Goal: Task Accomplishment & Management: Manage account settings

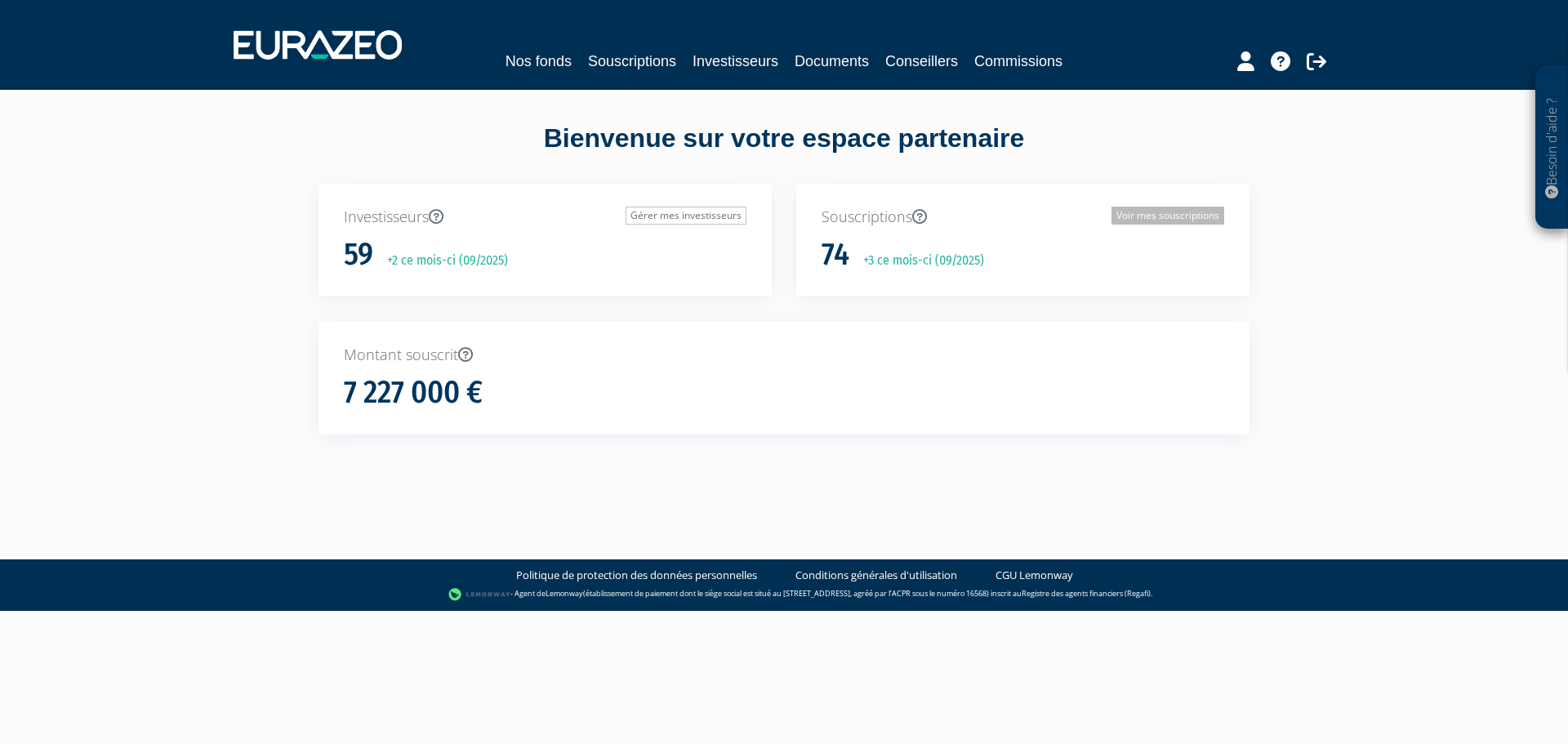
click at [1136, 217] on link "Voir mes souscriptions" at bounding box center [1167, 216] width 112 height 18
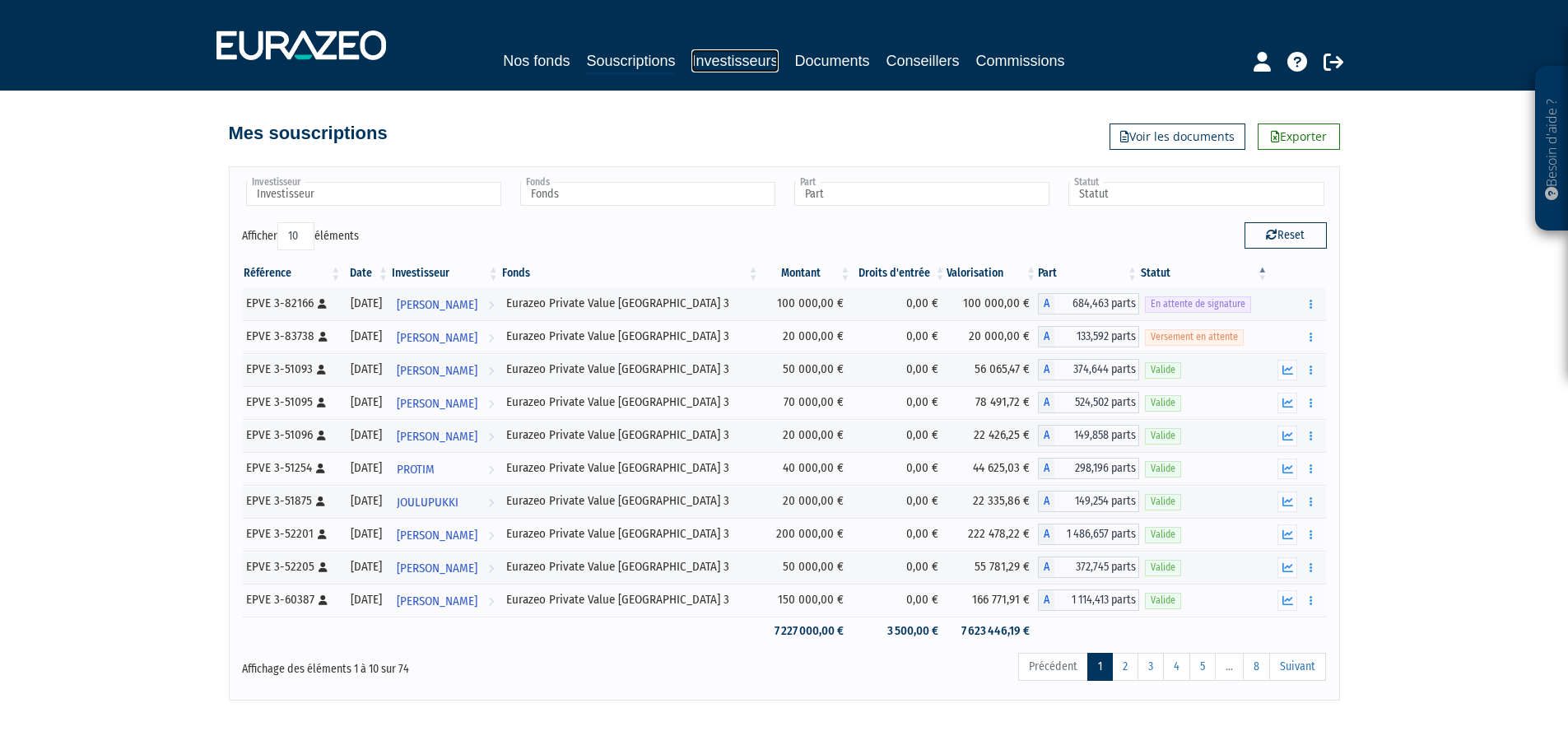
click at [728, 59] on link "Investisseurs" at bounding box center [734, 61] width 86 height 23
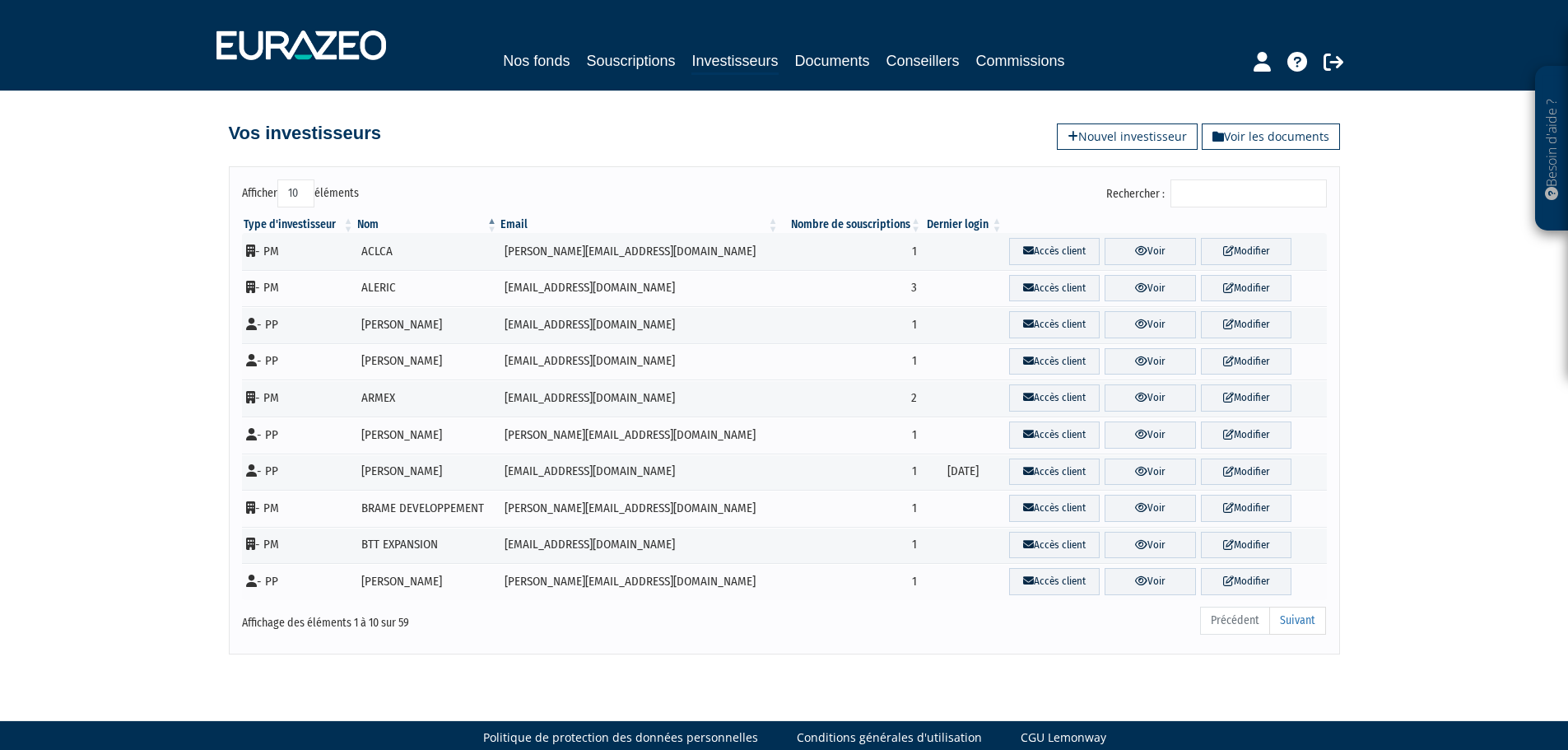
click at [1215, 191] on input "Rechercher :" at bounding box center [1249, 194] width 157 height 28
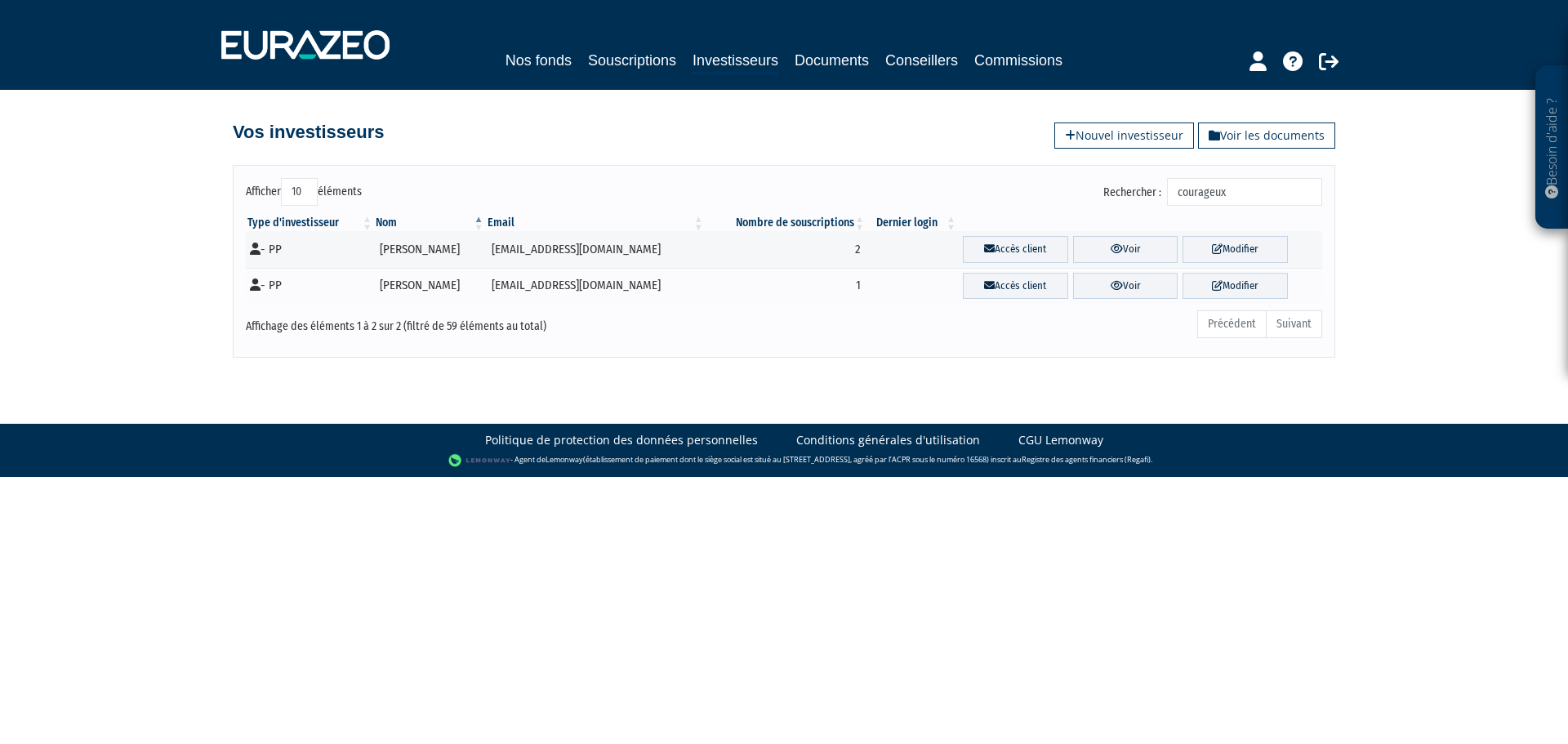
type input "courageux"
drag, startPoint x: 623, startPoint y: 382, endPoint x: 819, endPoint y: 347, distance: 199.1
click at [661, 372] on body "Besoin d'aide ? × J'ai besoin d'aide Si vous avez une question à propos du fonc…" at bounding box center [784, 238] width 1568 height 477
click at [1237, 286] on link "Modifier" at bounding box center [1235, 286] width 105 height 27
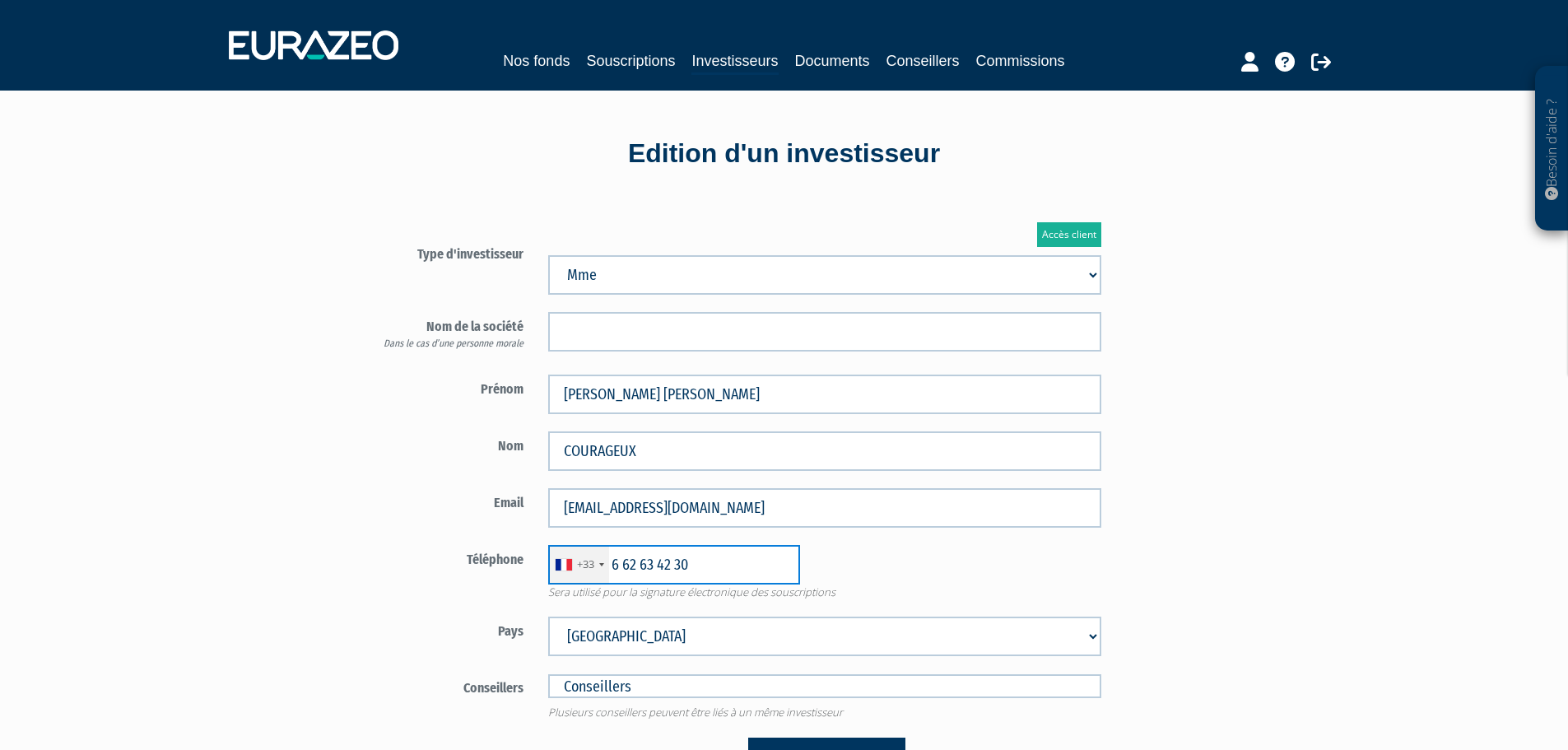
drag, startPoint x: 692, startPoint y: 570, endPoint x: 577, endPoint y: 570, distance: 115.0
click at [577, 570] on div "+33 France +33 Germany (Deutschland) +49 Switzerland (Schweiz) +41 Belgium (Bel…" at bounding box center [674, 565] width 252 height 40
type input "662364230"
click at [233, 595] on div "Besoin d'aide ? × J'ai besoin d'aide Si vous avez une question à propos du fonc…" at bounding box center [784, 500] width 1568 height 1000
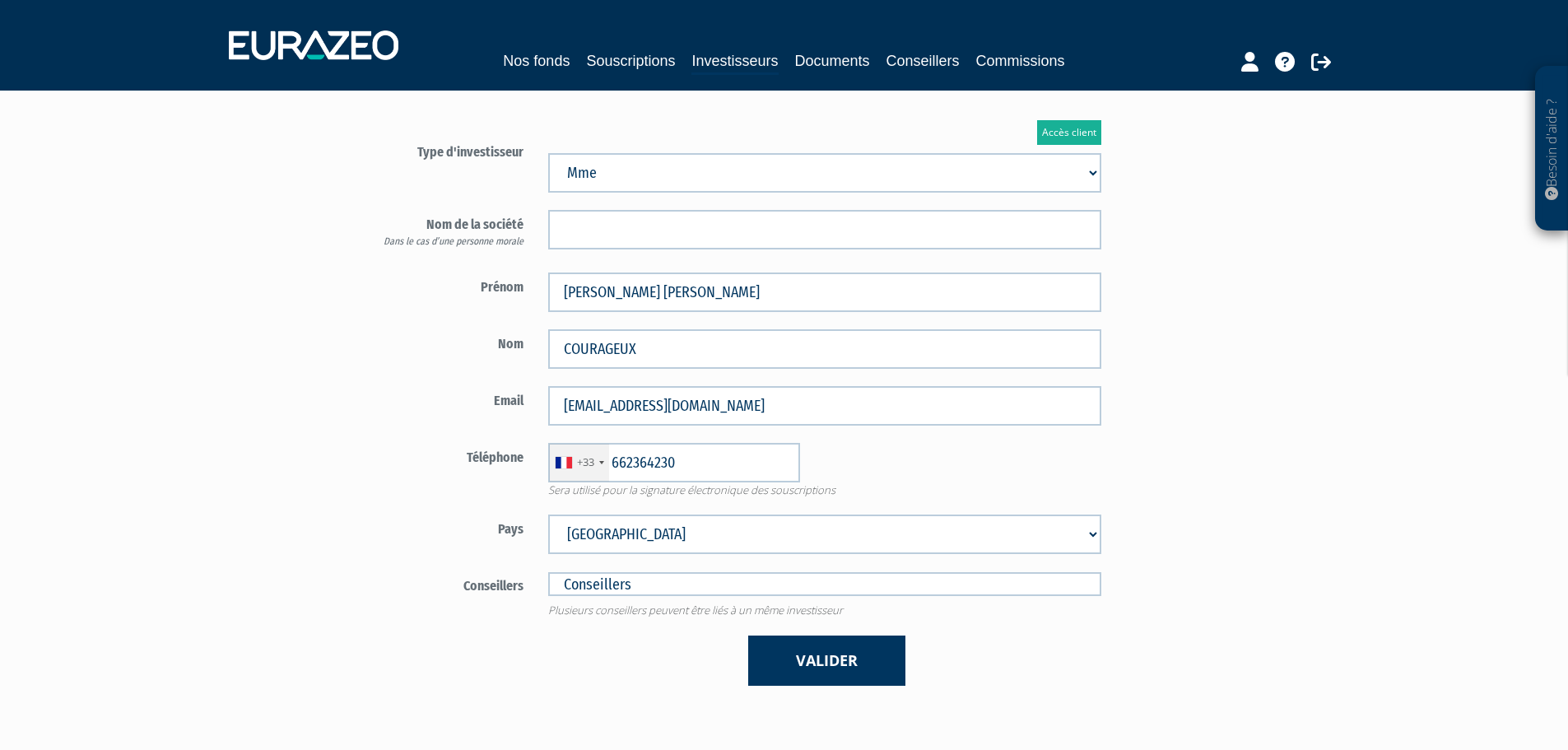
scroll to position [247, 0]
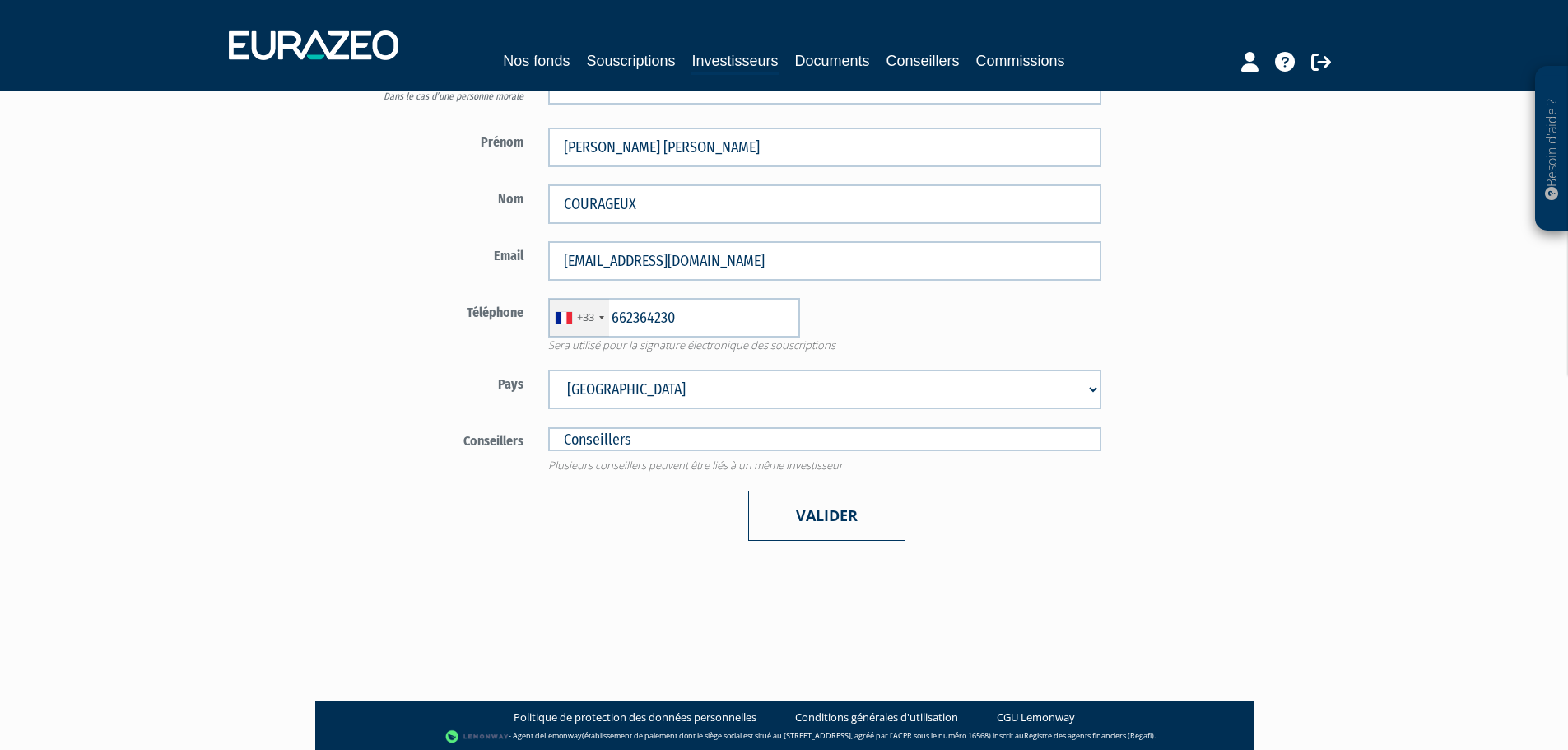
click at [805, 521] on button "Valider" at bounding box center [827, 516] width 157 height 51
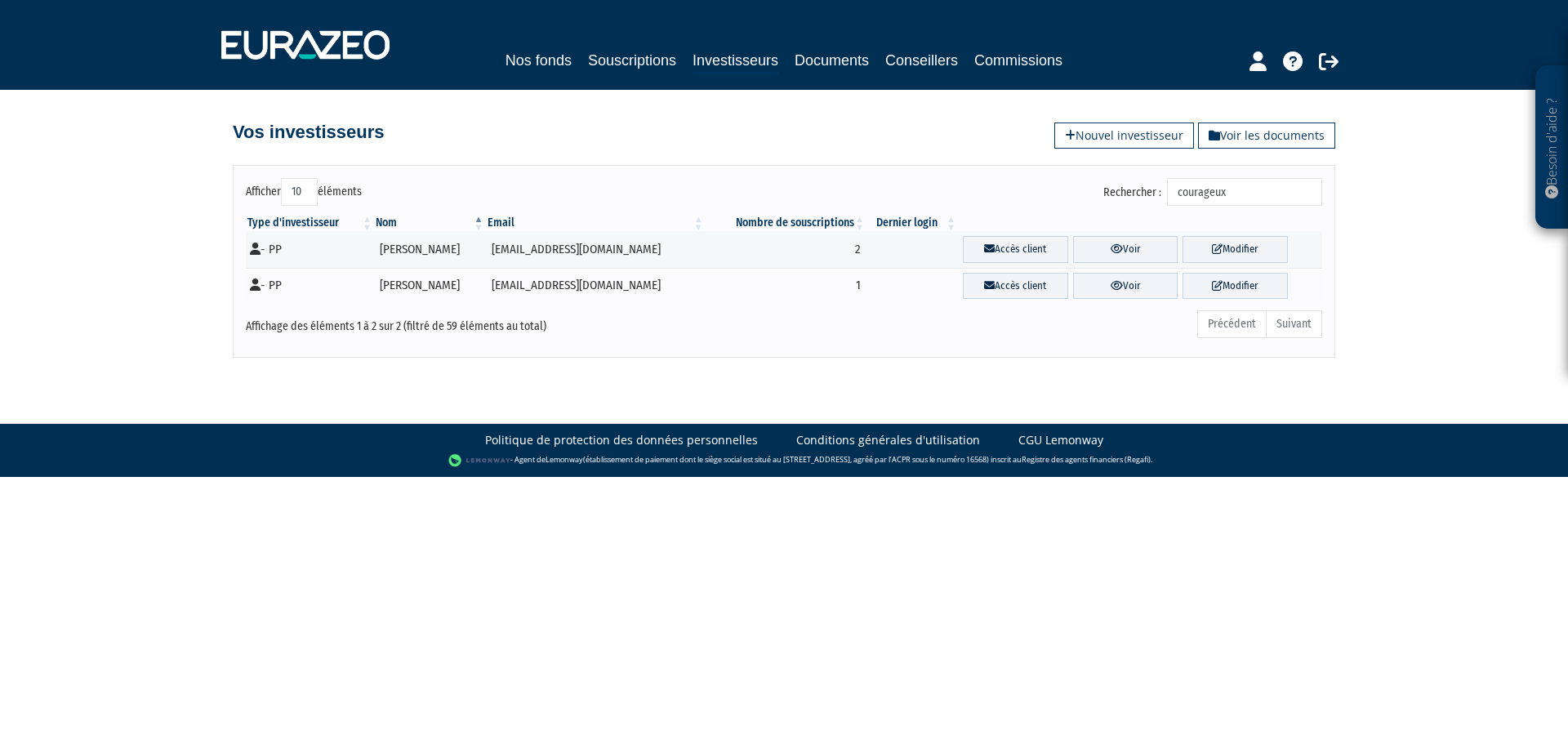
click at [899, 389] on body "Besoin d'aide ? × J'ai besoin d'aide Si vous avez une question à propos du fonc…" at bounding box center [784, 238] width 1568 height 477
click at [1246, 290] on link "Modifier" at bounding box center [1235, 286] width 105 height 27
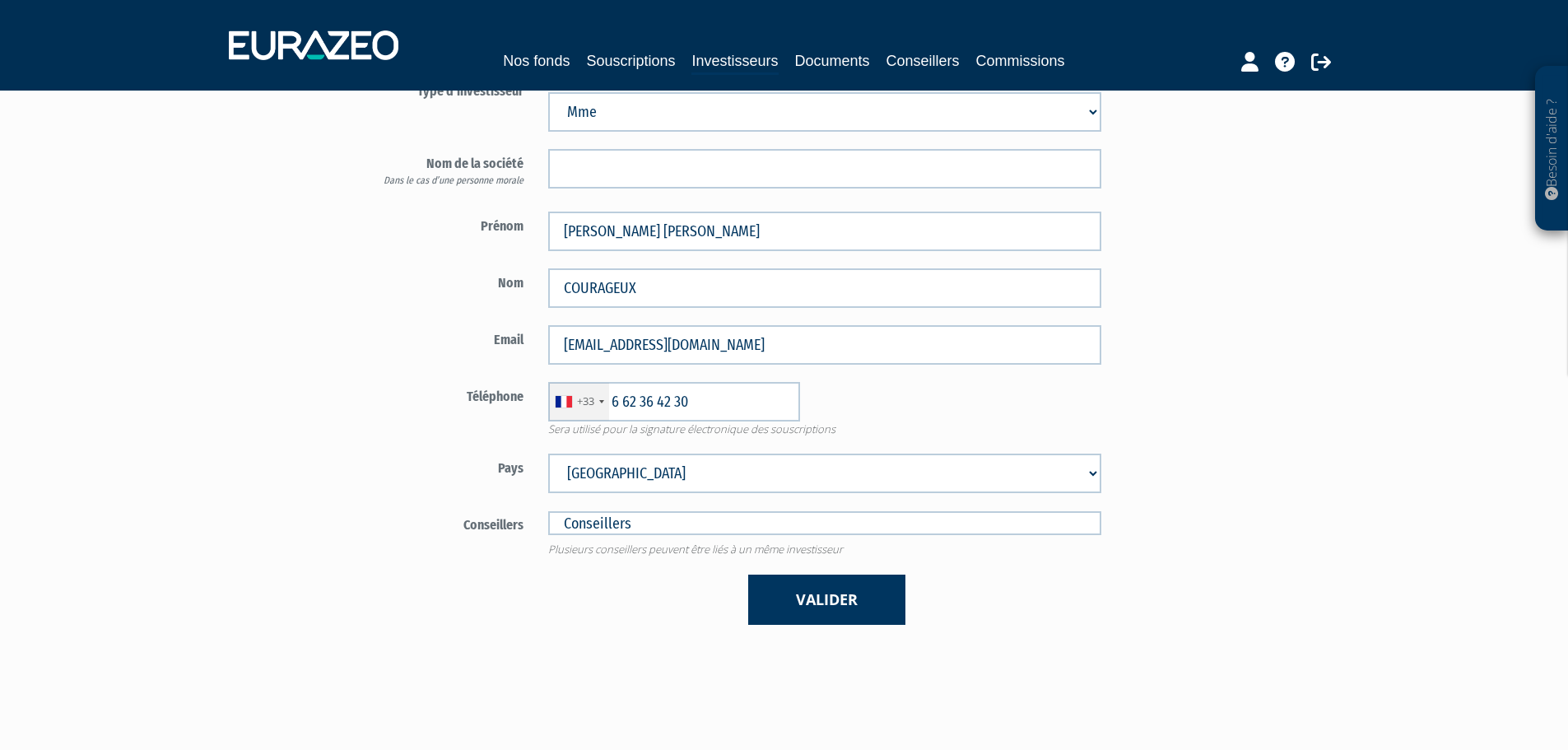
scroll to position [165, 0]
click at [832, 603] on button "Valider" at bounding box center [827, 598] width 157 height 51
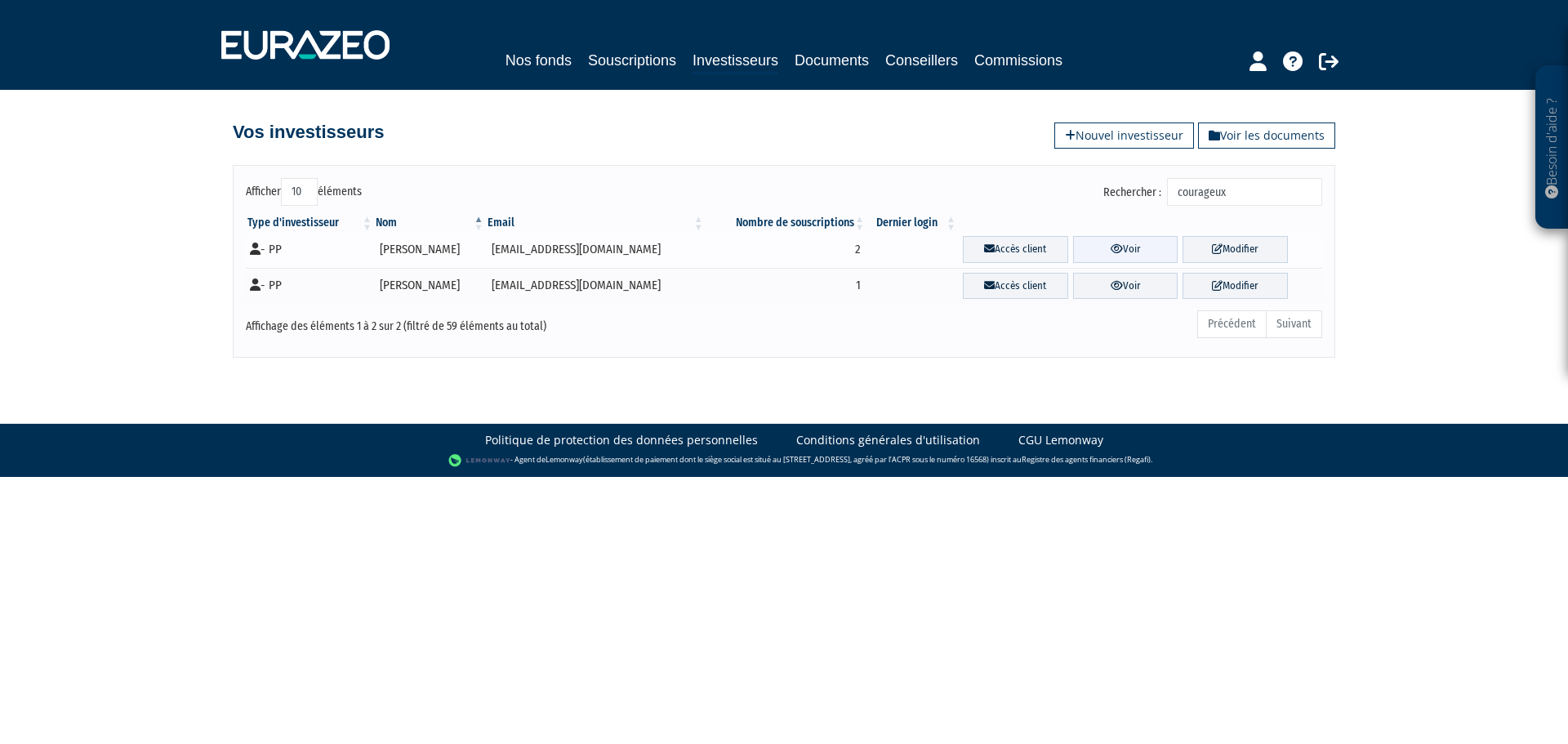
click at [1121, 250] on link "Voir" at bounding box center [1125, 249] width 105 height 27
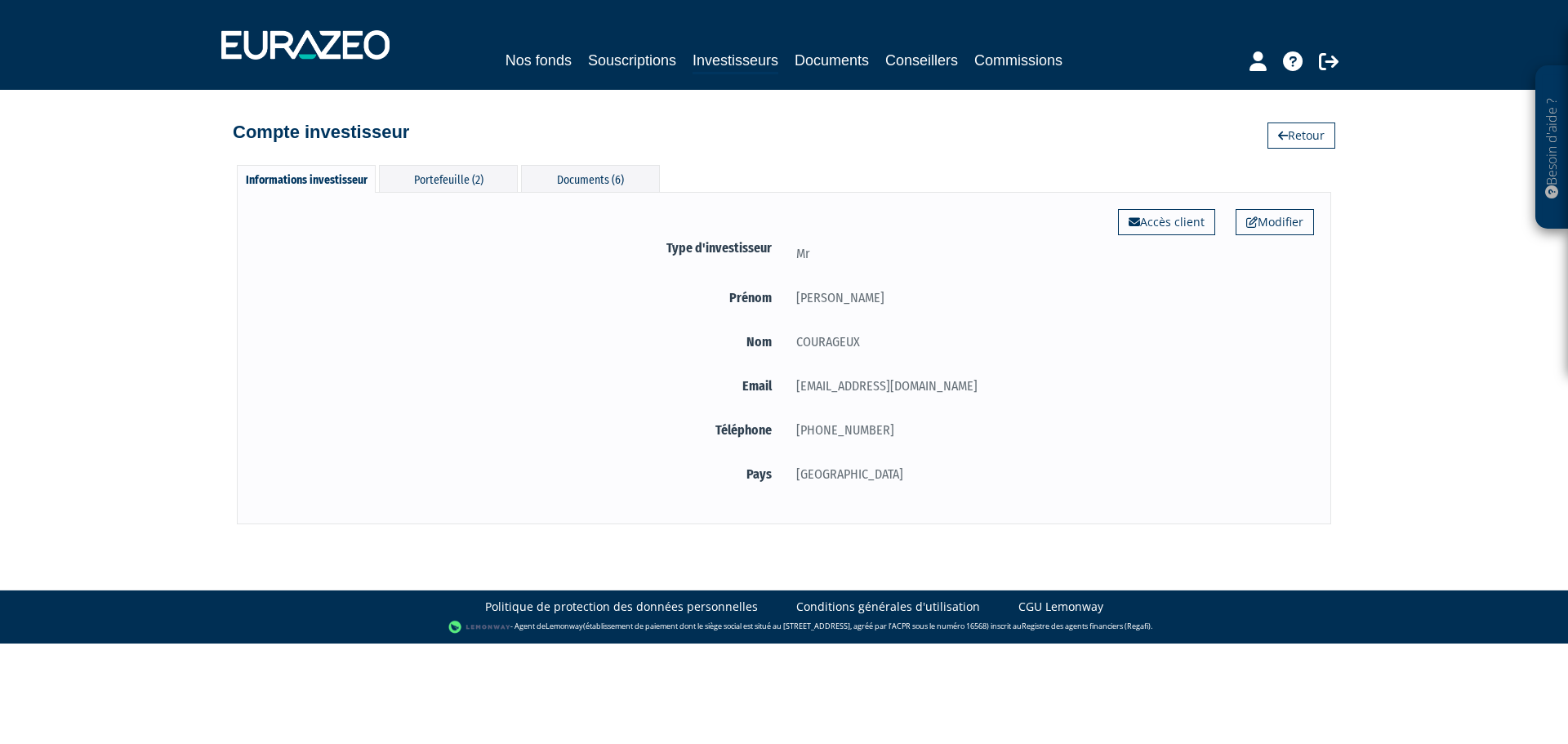
click at [970, 567] on body "Besoin d'aide ? × J'ai besoin d'aide Si vous avez une question à propos du fonc…" at bounding box center [784, 321] width 1568 height 643
click at [1377, 277] on div "Besoin d'aide ? × J'ai besoin d'aide Si vous avez une question à propos du fonc…" at bounding box center [784, 262] width 1568 height 524
click at [652, 60] on link "Souscriptions" at bounding box center [632, 60] width 89 height 23
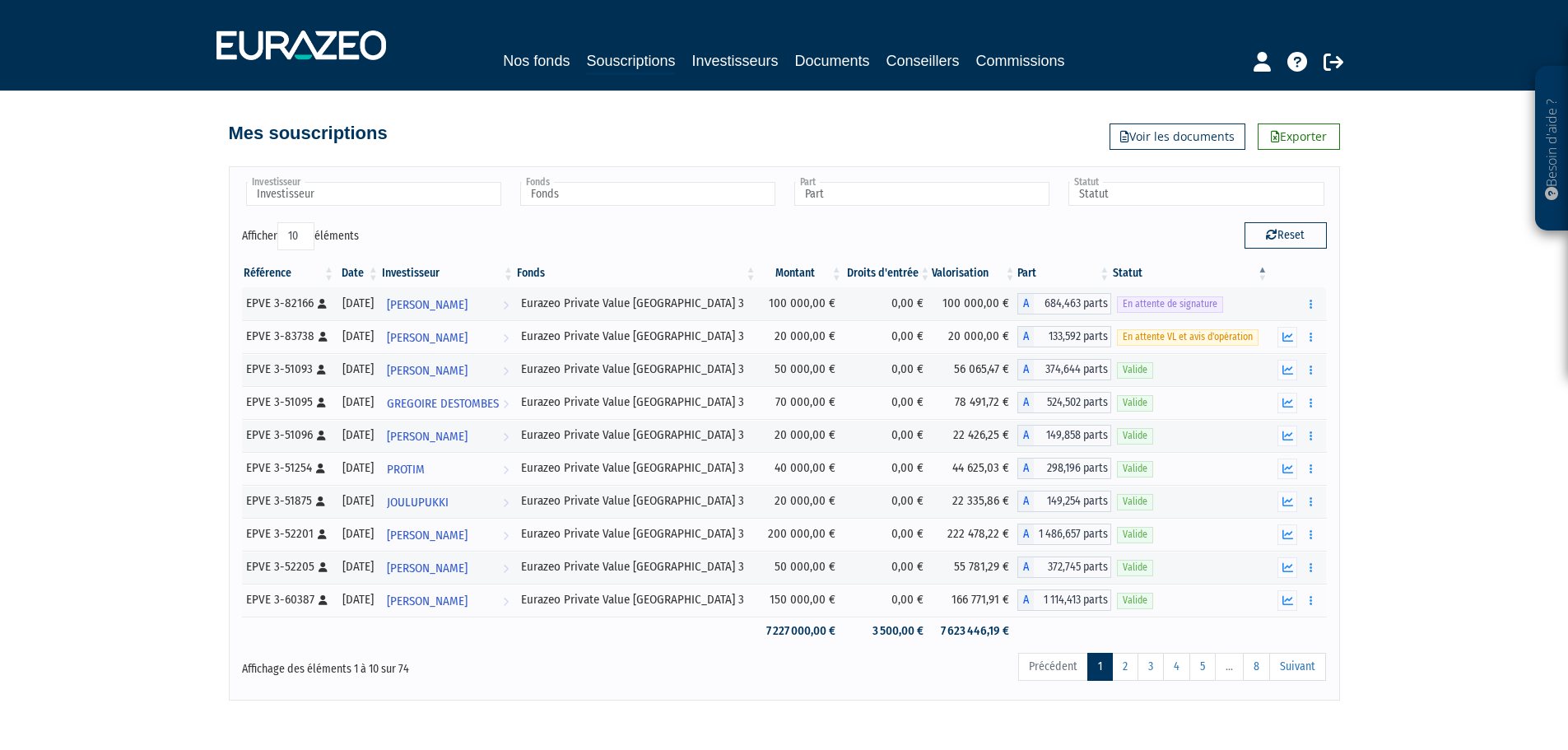
click at [1465, 341] on div "Besoin d'aide ? × J'ai besoin d'aide Si vous avez une question à propos du fonc…" at bounding box center [784, 351] width 1568 height 701
